Goal: Check status: Check status

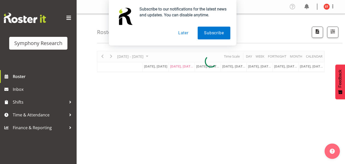
click at [182, 37] on button "Later" at bounding box center [183, 33] width 23 height 13
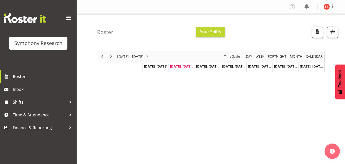
click at [187, 67] on span "Aug 26, Tuesday" at bounding box center [181, 66] width 23 height 5
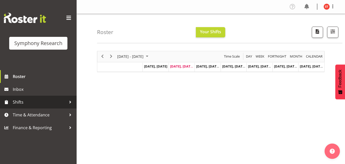
click at [52, 105] on span "Shifts" at bounding box center [40, 102] width 54 height 8
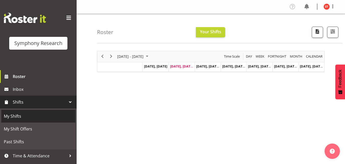
click at [41, 120] on span "My Shifts" at bounding box center [38, 116] width 69 height 8
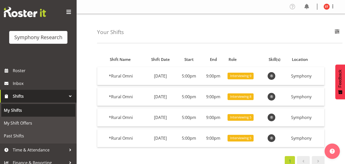
scroll to position [11, 0]
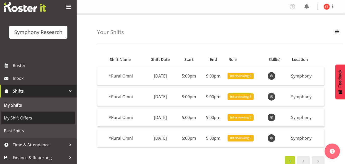
click at [39, 119] on span "My Shift Offers" at bounding box center [38, 118] width 69 height 8
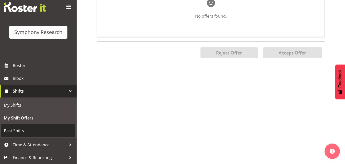
scroll to position [86, 0]
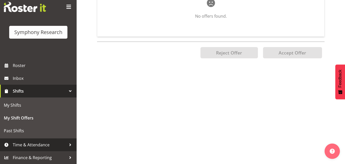
click at [23, 145] on span "Time & Attendance" at bounding box center [40, 145] width 54 height 8
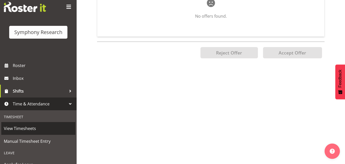
scroll to position [0, 0]
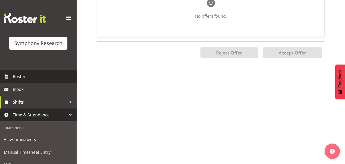
click at [24, 77] on span "Roster" at bounding box center [43, 77] width 61 height 8
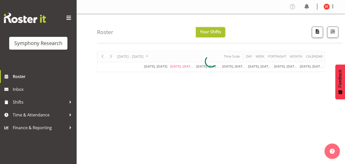
click at [206, 32] on span "Your Shifts" at bounding box center [210, 32] width 21 height 6
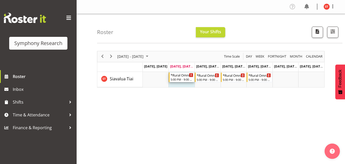
click at [181, 79] on div "5:00 PM - 9:00 PM" at bounding box center [182, 79] width 23 height 4
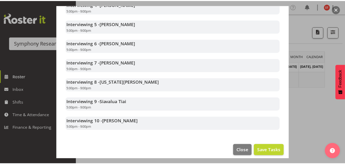
scroll to position [223, 0]
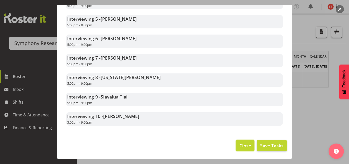
click at [244, 147] on span "Close" at bounding box center [245, 145] width 12 height 7
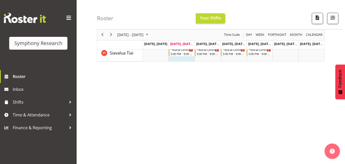
scroll to position [26, 0]
click at [118, 54] on span "Siavalua Tiai" at bounding box center [121, 53] width 23 height 6
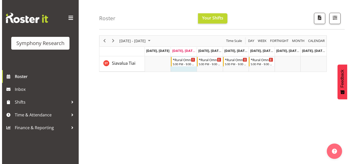
scroll to position [11, 0]
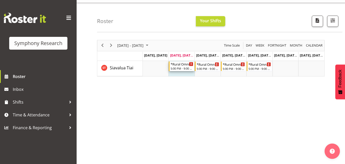
click at [191, 64] on icon "Timeline Week of August 26, 2025" at bounding box center [191, 64] width 1 height 3
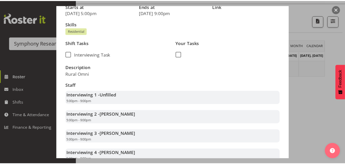
scroll to position [0, 0]
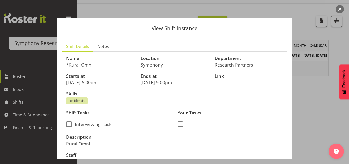
click at [324, 96] on div at bounding box center [174, 82] width 349 height 164
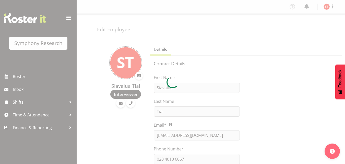
select select "TimelineWeek"
